Goal: Task Accomplishment & Management: Use online tool/utility

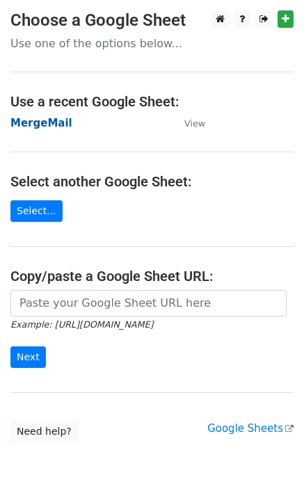
click at [52, 127] on strong "MergeMail" at bounding box center [41, 123] width 62 height 13
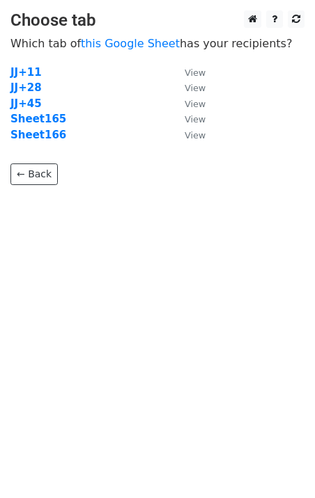
click at [53, 139] on strong "Sheet166" at bounding box center [38, 135] width 56 height 13
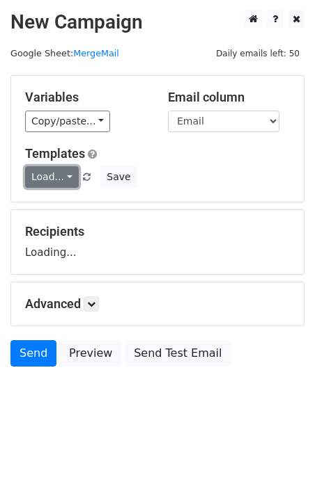
click at [58, 183] on link "Load..." at bounding box center [52, 177] width 54 height 22
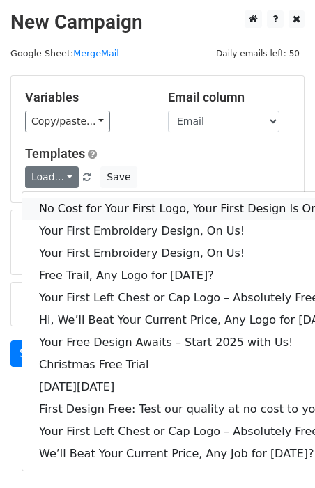
click at [84, 205] on link "No Cost for Your First Logo, Your First Design Is On Us!" at bounding box center [190, 209] width 336 height 22
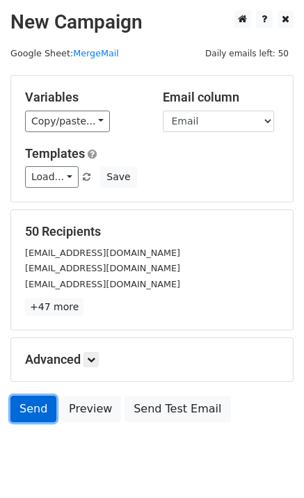
click at [31, 413] on link "Send" at bounding box center [33, 409] width 46 height 26
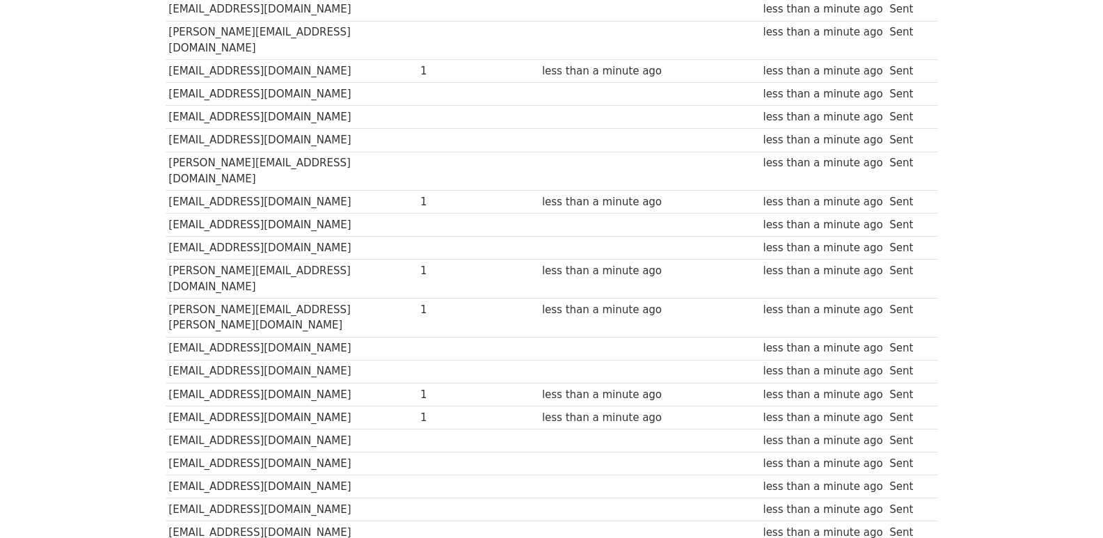
scroll to position [969, 0]
